Goal: Connect with others: Follow

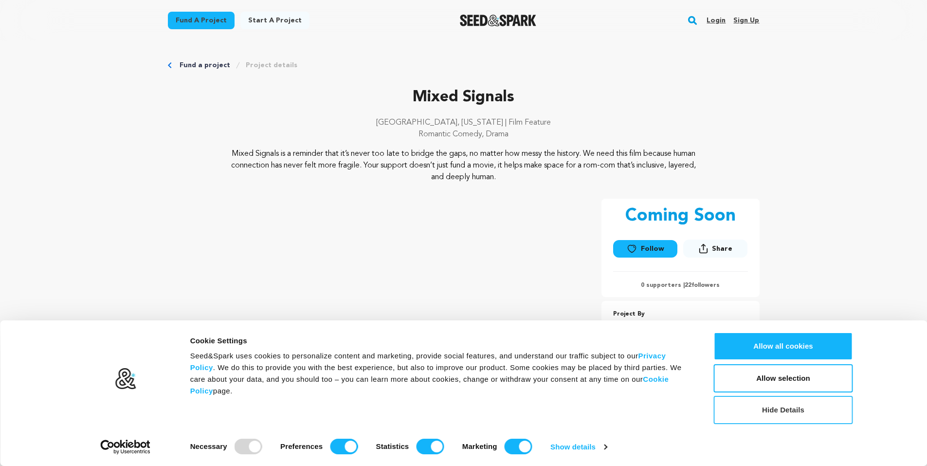
click at [773, 416] on button "Hide Details" at bounding box center [783, 410] width 139 height 28
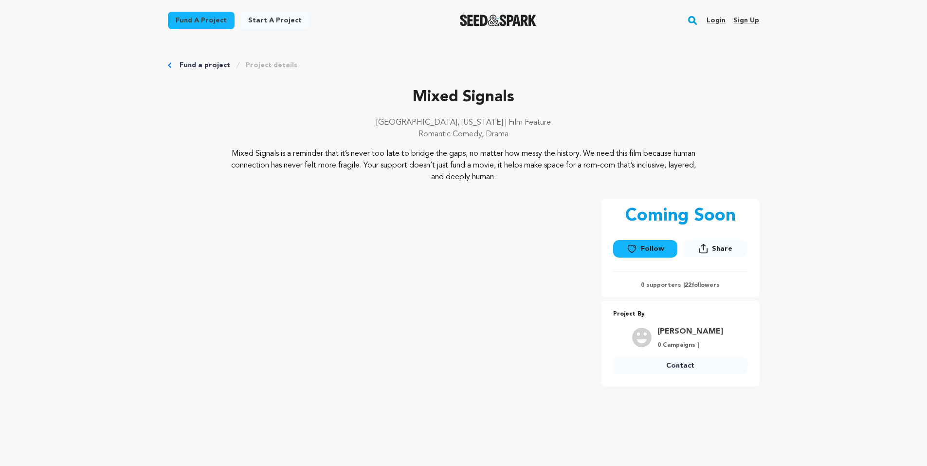
scroll to position [49, 0]
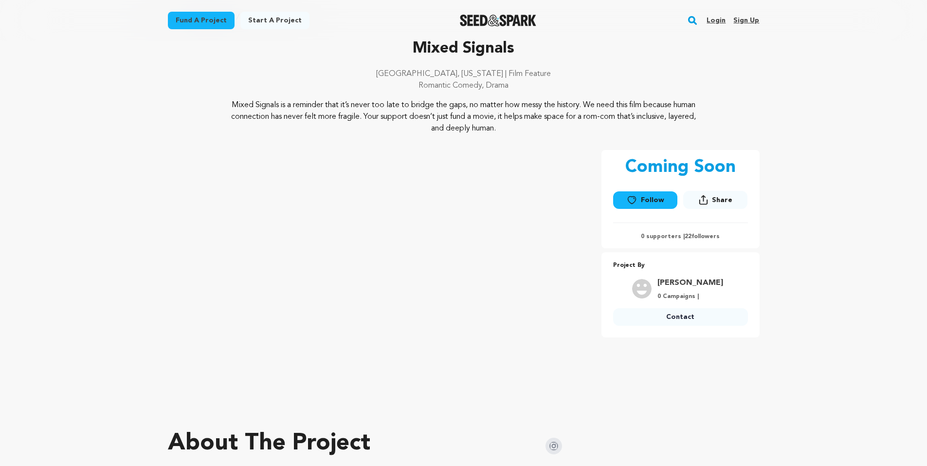
click at [652, 199] on link "Follow" at bounding box center [645, 200] width 64 height 18
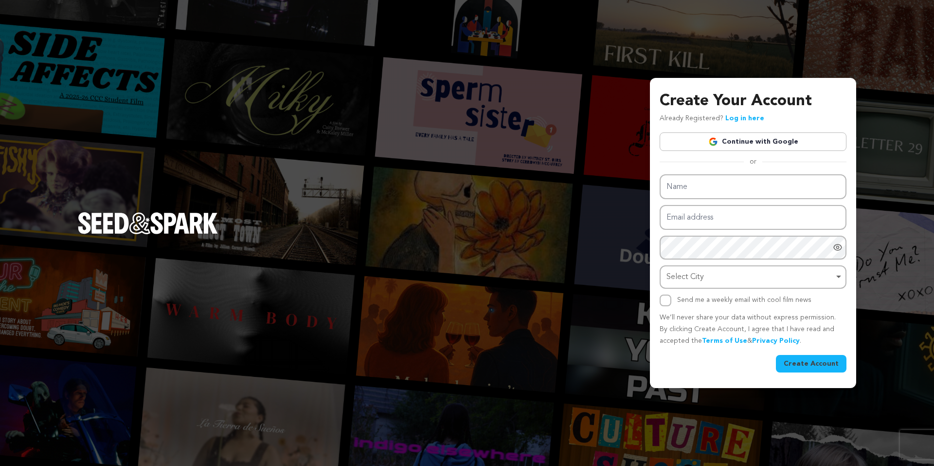
click at [751, 141] on link "Continue with Google" at bounding box center [753, 141] width 187 height 18
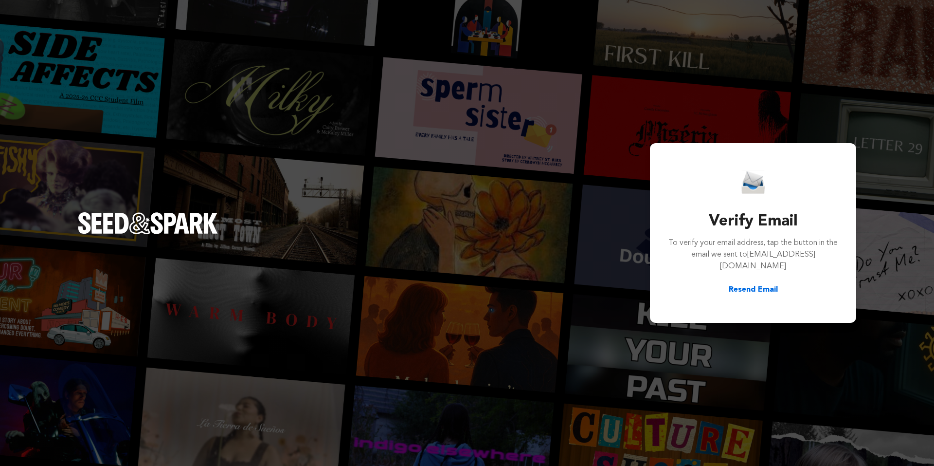
click at [734, 284] on button "Resend Email" at bounding box center [753, 290] width 49 height 12
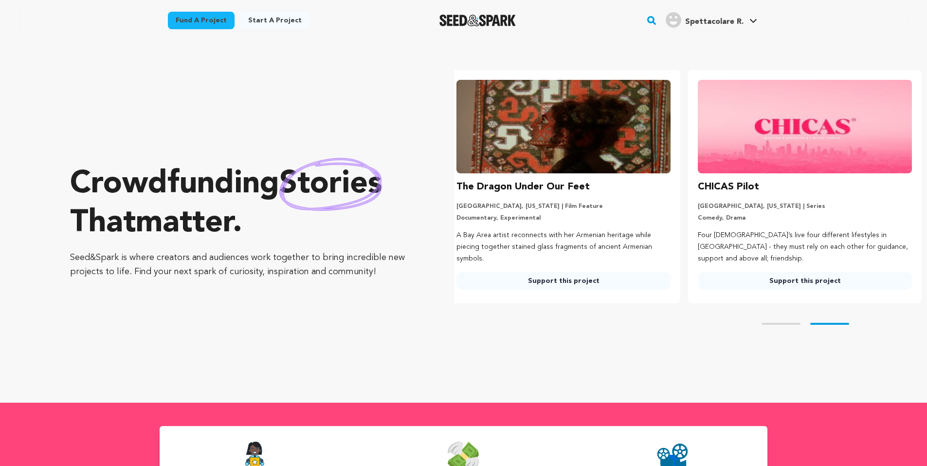
scroll to position [0, 249]
